Goal: Transaction & Acquisition: Purchase product/service

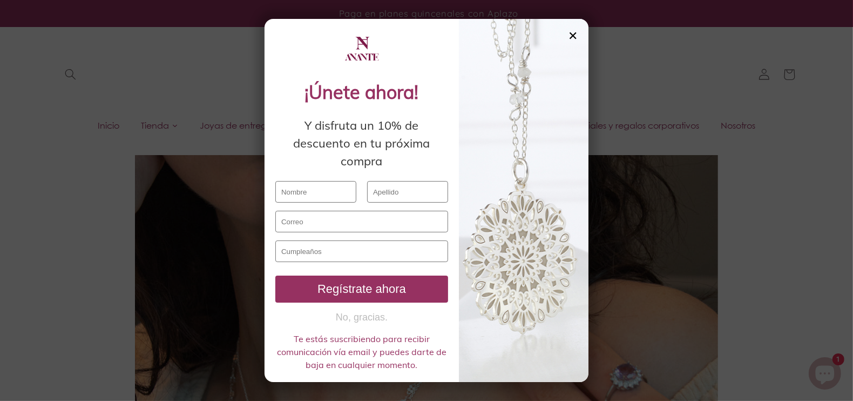
click at [576, 38] on div "✕" at bounding box center [573, 36] width 10 height 12
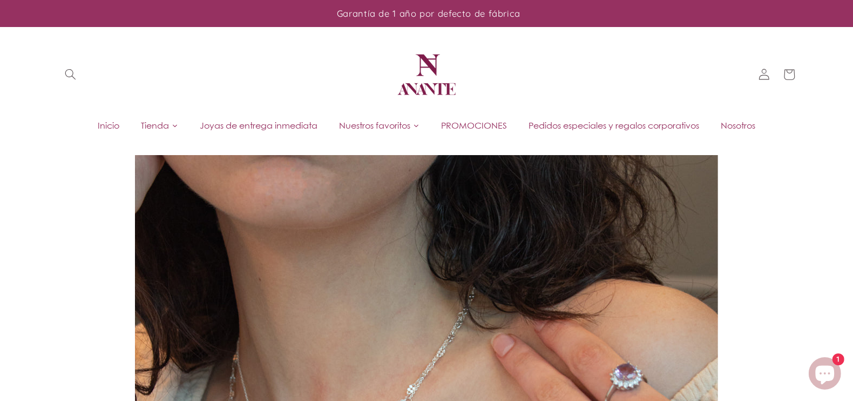
click at [152, 124] on span "Tienda" at bounding box center [155, 125] width 28 height 12
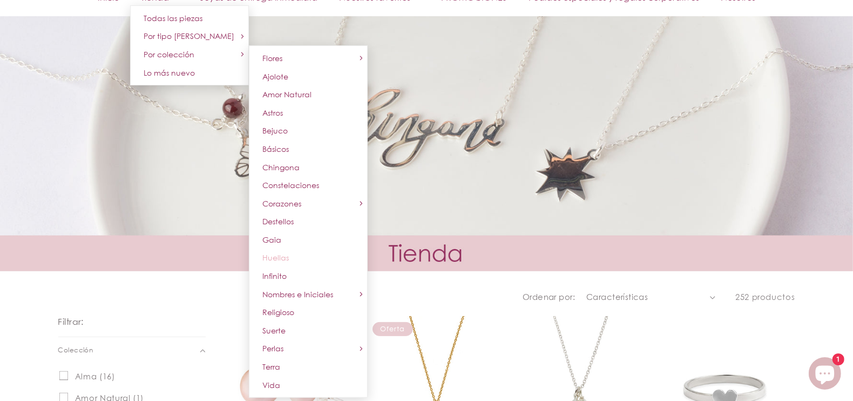
scroll to position [270, 0]
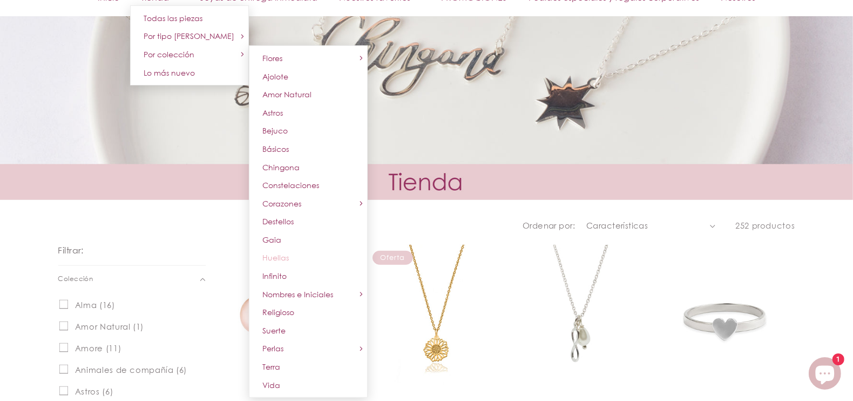
click at [284, 253] on span "Huellas" at bounding box center [275, 257] width 26 height 9
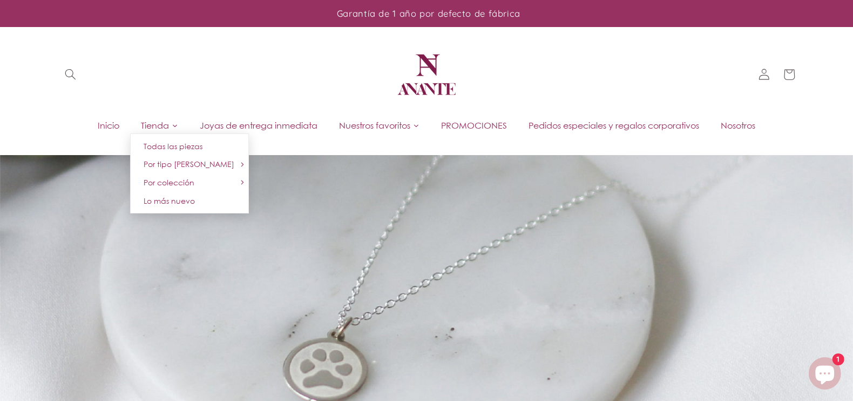
click at [158, 120] on span "Tienda" at bounding box center [155, 125] width 28 height 12
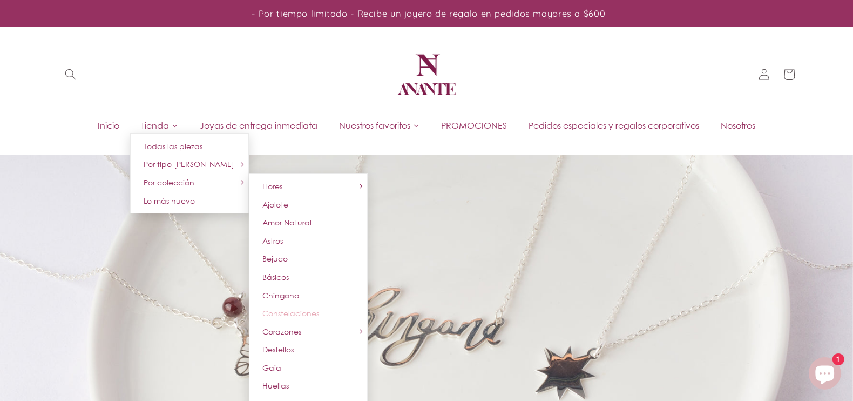
scroll to position [54, 0]
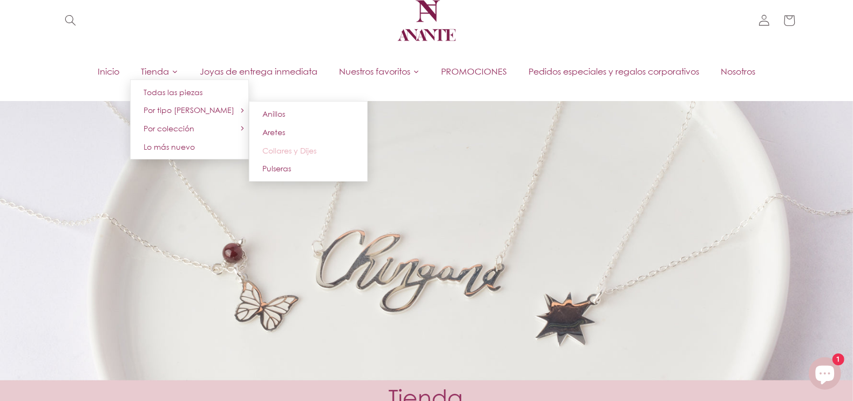
click at [292, 149] on span "Collares y Dijes" at bounding box center [289, 150] width 54 height 9
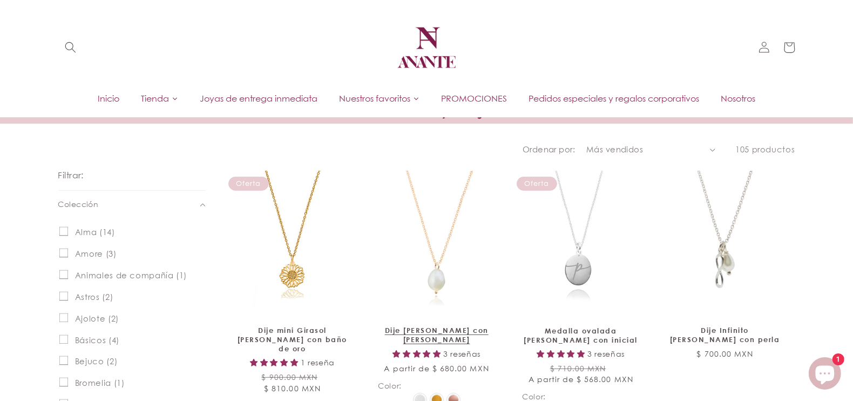
scroll to position [340, 0]
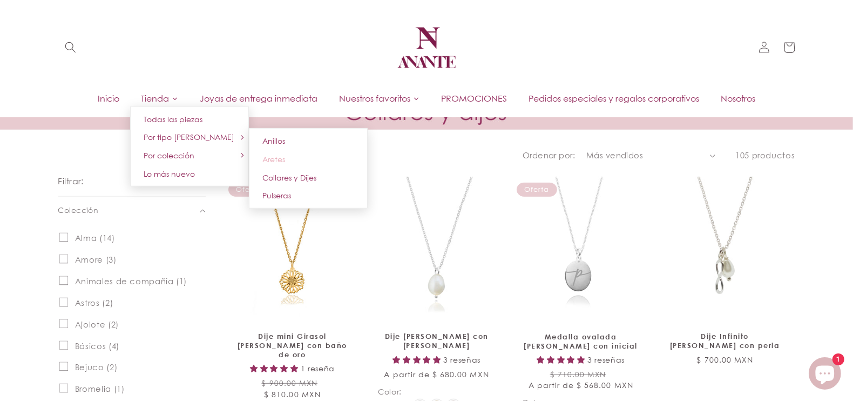
click at [284, 160] on link "Aretes" at bounding box center [308, 159] width 119 height 18
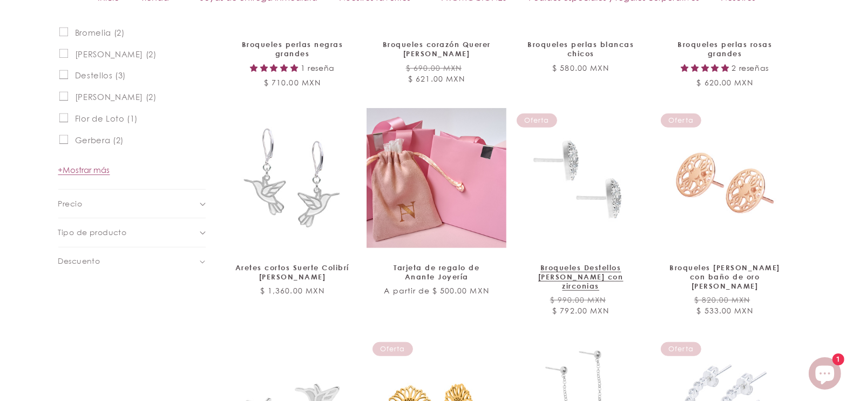
scroll to position [702, 0]
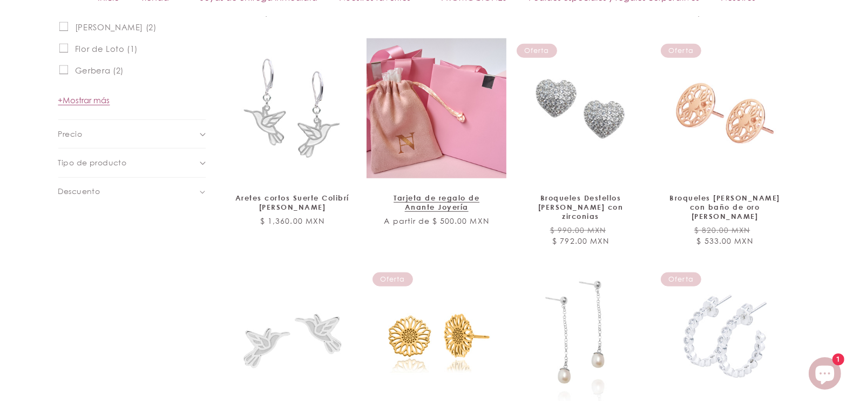
click at [409, 193] on link "Tarjeta de regalo de Anante Joyería" at bounding box center [436, 202] width 117 height 18
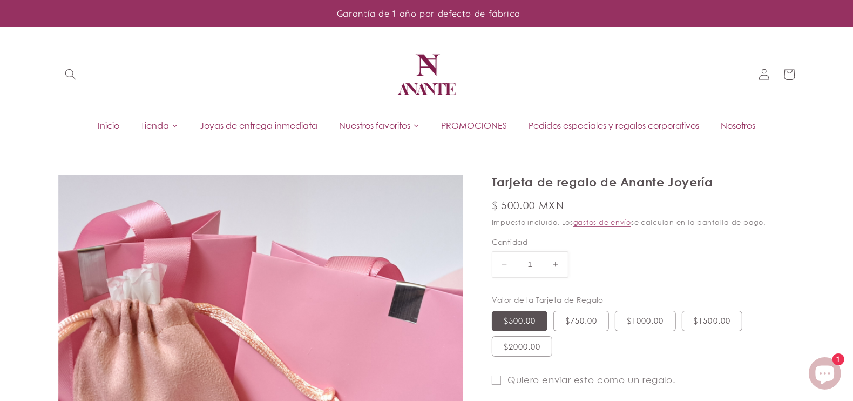
select select "{"isForProduct":true,"id":45634706440346,"title":"$500.00","available":true,"pr…"
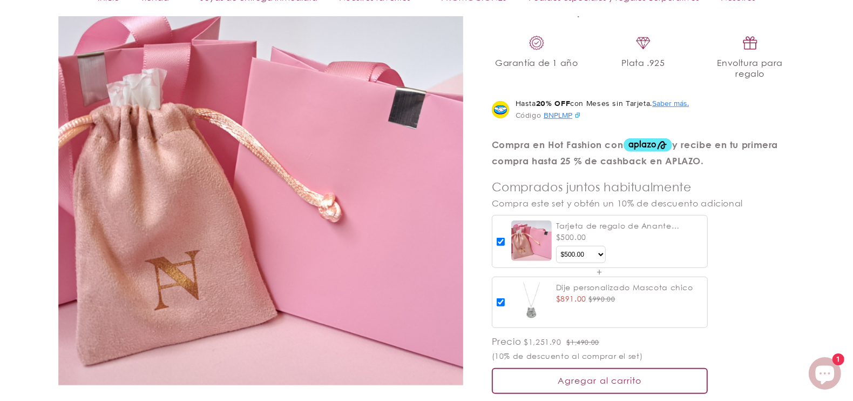
scroll to position [756, 0]
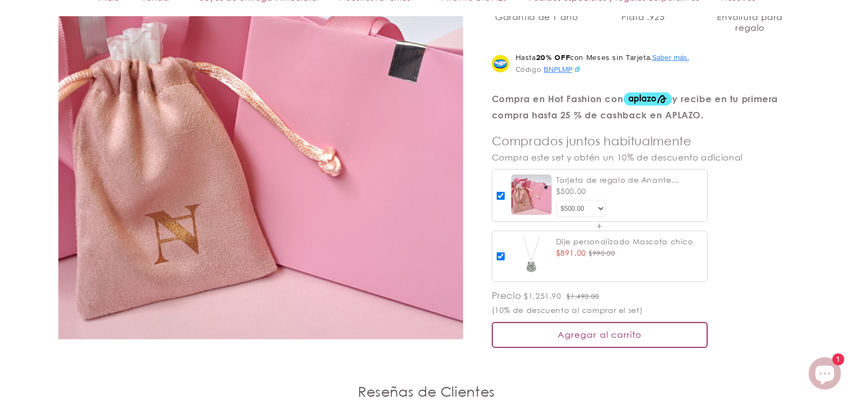
click at [597, 204] on select "Valor de la Tarjeta de Regalo $500.00 $750.00 $1000.00 $1500.00 $2000.00" at bounding box center [581, 208] width 50 height 17
click at [735, 211] on lb-product-card "Tarjeta de regalo de Anante Joyería $500.00 Valor de la Tarjeta de Regalo $500.…" at bounding box center [644, 195] width 304 height 53
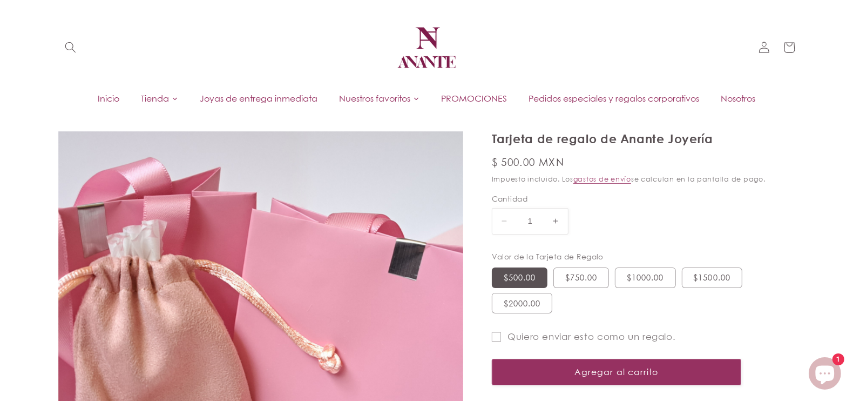
scroll to position [0, 0]
